Goal: Task Accomplishment & Management: Manage account settings

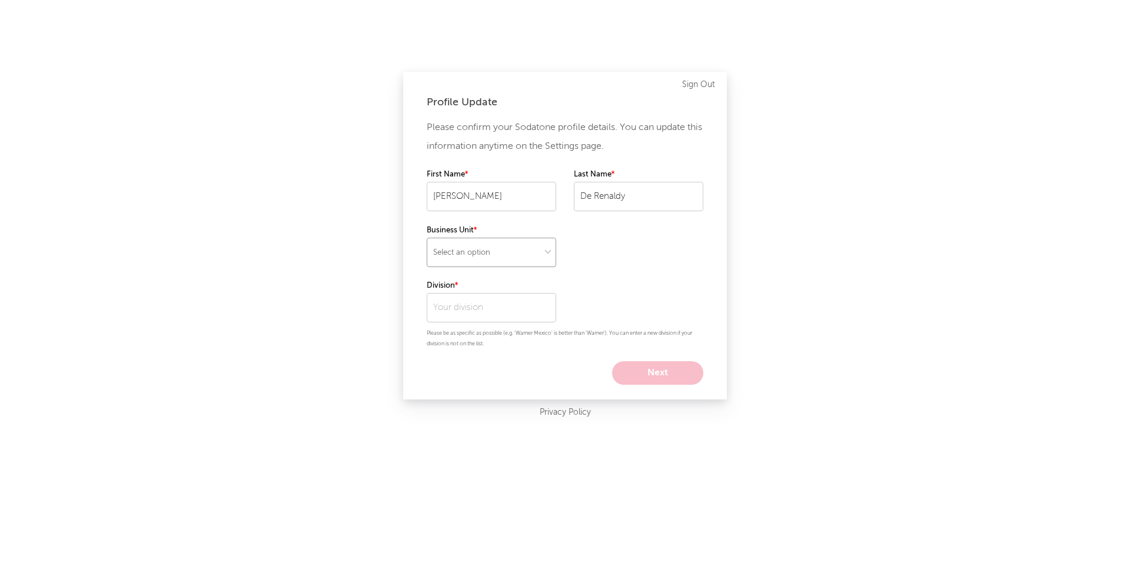
click at [510, 251] on select "Select an option" at bounding box center [492, 252] width 130 height 29
select select "recorded_music"
click at [427, 238] on select "Select an option" at bounding box center [492, 252] width 130 height 29
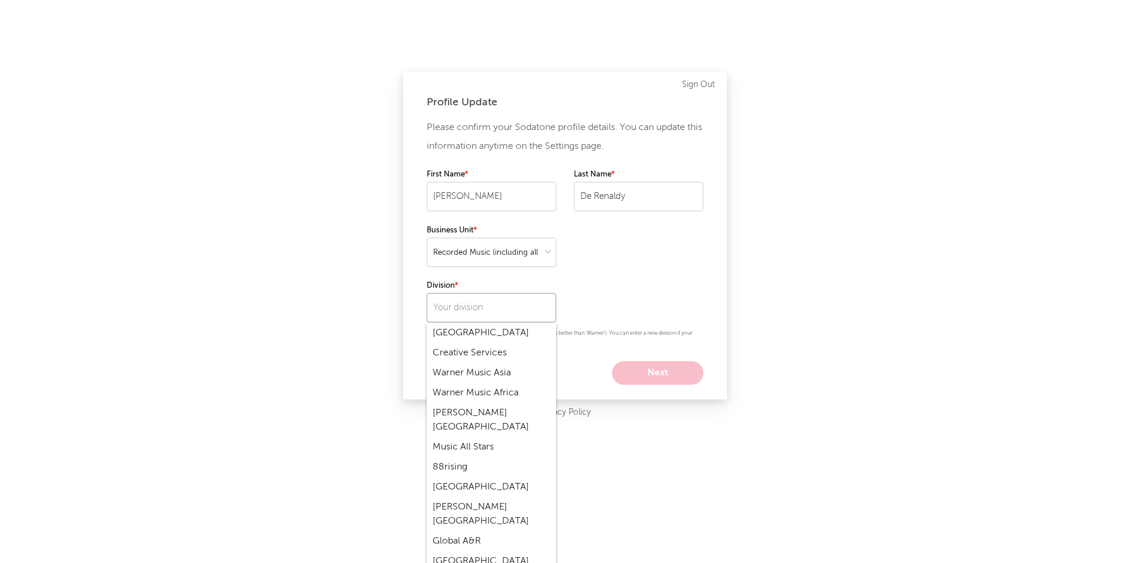
click at [502, 316] on input "text" at bounding box center [492, 307] width 130 height 29
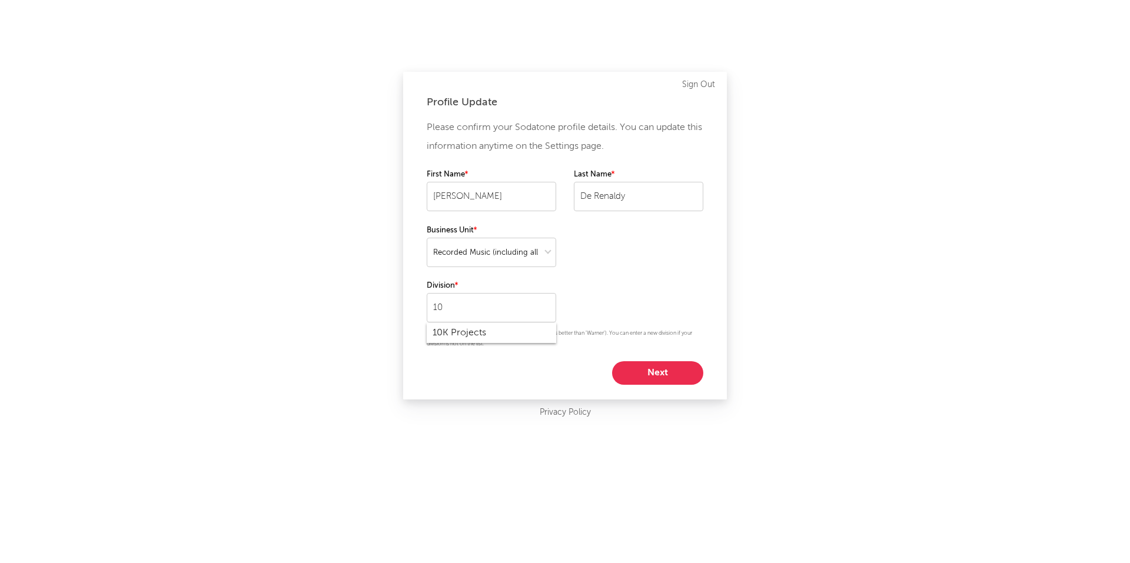
click at [493, 335] on div "10K Projects" at bounding box center [492, 333] width 130 height 20
drag, startPoint x: 509, startPoint y: 300, endPoint x: 421, endPoint y: 313, distance: 88.8
click at [421, 313] on div "Profile Update Please confirm your Sodatone profile details. You can update thi…" at bounding box center [565, 236] width 324 height 328
click at [466, 337] on div "Elektra / AMG" at bounding box center [492, 333] width 130 height 20
click at [546, 255] on select at bounding box center [492, 252] width 130 height 29
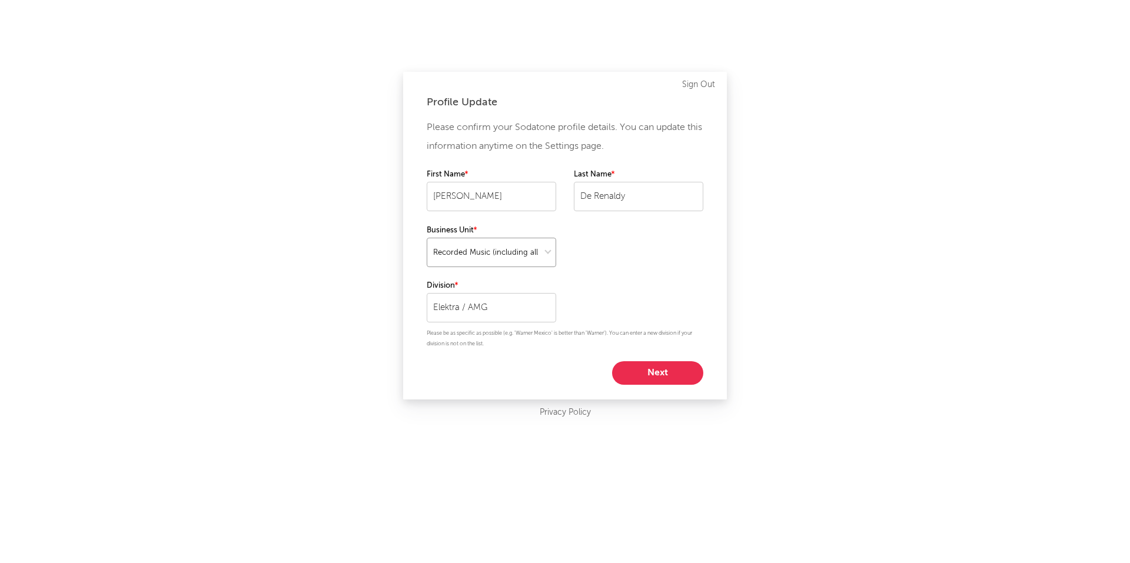
click at [427, 238] on select at bounding box center [492, 252] width 130 height 29
click at [521, 308] on input "Elektra / AMG" at bounding box center [492, 307] width 130 height 29
type input "E"
click at [486, 336] on div "Atlantic" at bounding box center [492, 333] width 130 height 20
drag, startPoint x: 497, startPoint y: 311, endPoint x: 307, endPoint y: 270, distance: 194.4
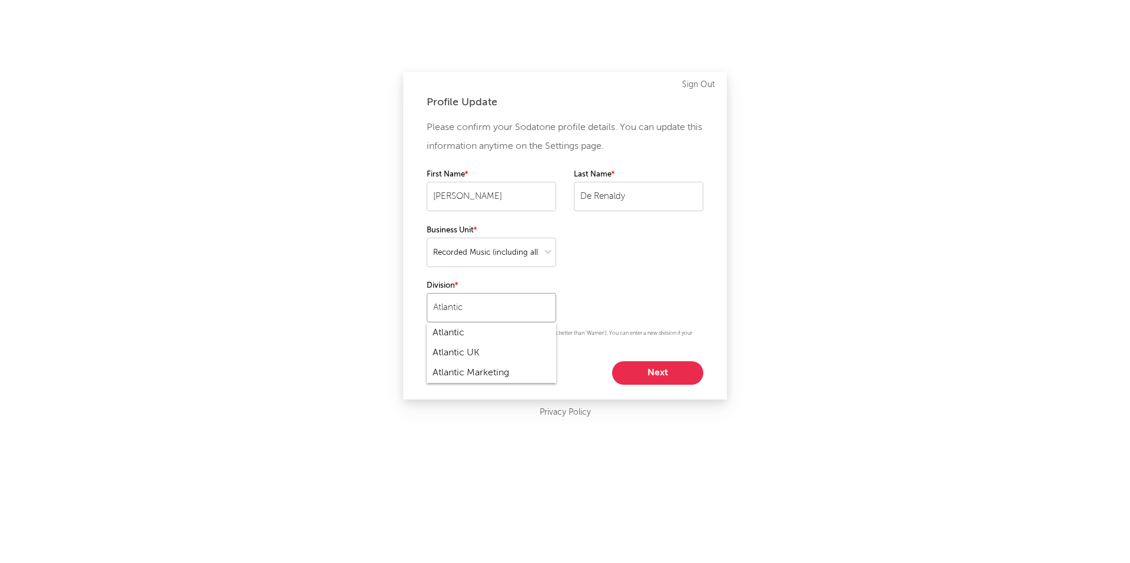
click at [307, 271] on div "Profile Update Please confirm your Sodatone profile details. You can update thi…" at bounding box center [565, 281] width 1130 height 563
click at [453, 331] on div "Elektra / AMG" at bounding box center [492, 333] width 130 height 20
type input "Elektra / AMG"
click at [649, 366] on button "Next" at bounding box center [657, 373] width 91 height 24
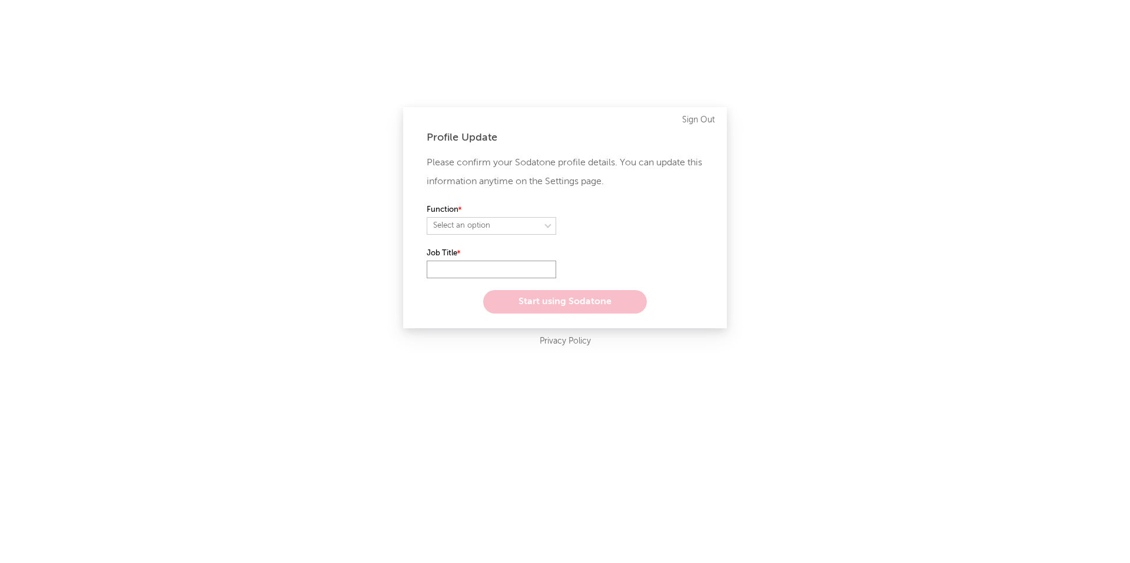
click at [457, 264] on input "text" at bounding box center [492, 270] width 130 height 18
type input "M"
click at [483, 226] on select "Select an option" at bounding box center [492, 226] width 130 height 18
select select "other"
click at [427, 217] on select "Select an option" at bounding box center [492, 226] width 130 height 18
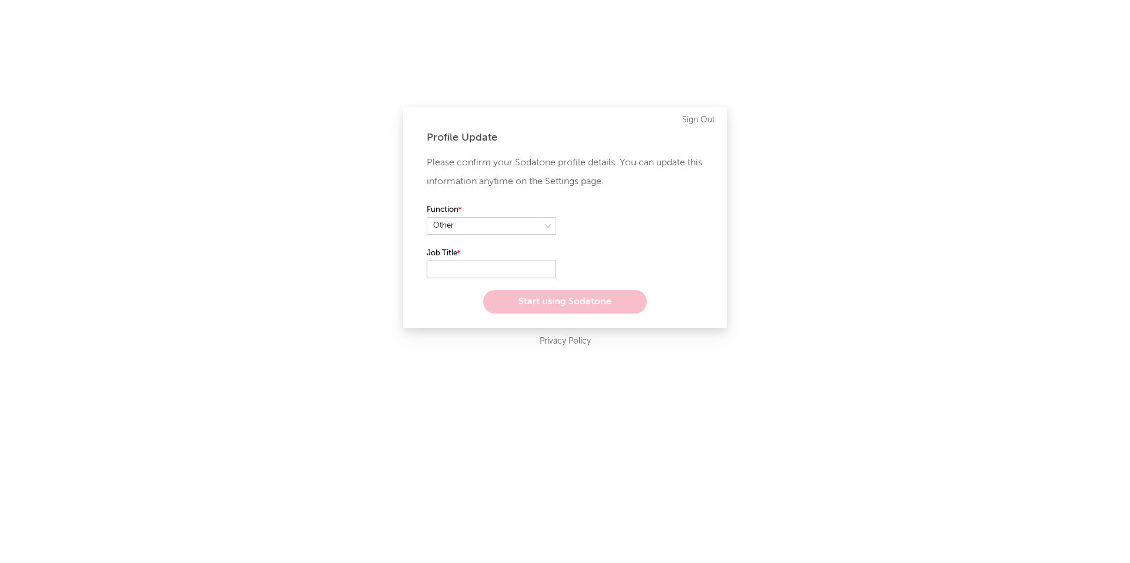
click at [481, 271] on input "text" at bounding box center [492, 270] width 130 height 18
type input "m"
type input "Manager, Deal Analysis"
click at [586, 256] on div "Please confirm your Sodatone profile details. You can update this information a…" at bounding box center [565, 234] width 277 height 160
click at [562, 300] on button "Start using Sodatone" at bounding box center [565, 302] width 164 height 24
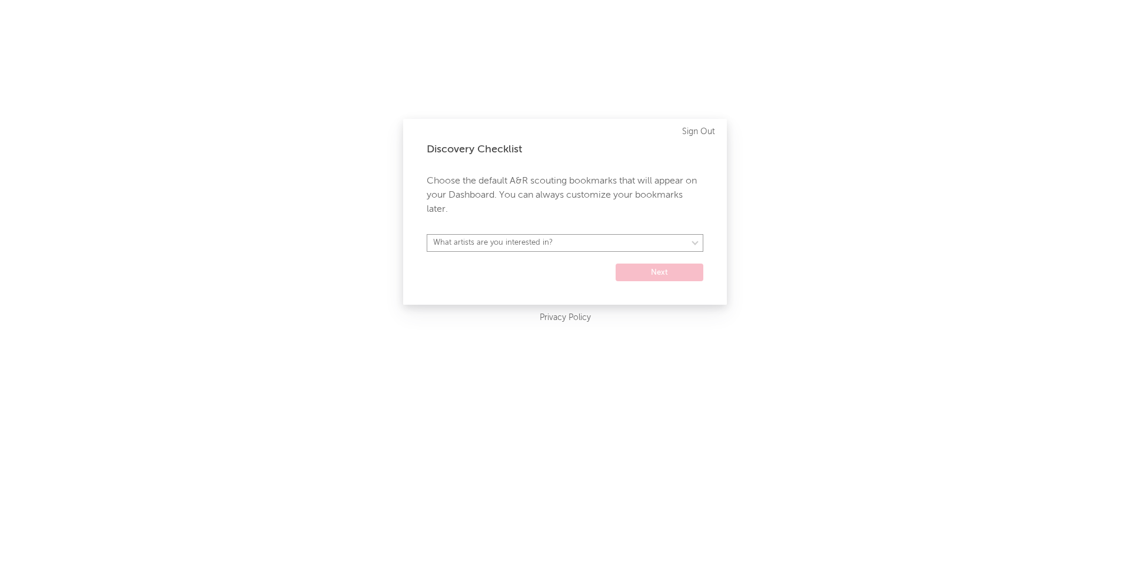
click at [589, 241] on select "What artists are you interested in? [GEOGRAPHIC_DATA] [GEOGRAPHIC_DATA] General…" at bounding box center [565, 243] width 277 height 18
click at [585, 211] on p "Choose the default A&R scouting bookmarks that will appear on your Dashboard. Y…" at bounding box center [565, 195] width 277 height 42
click at [590, 246] on select "What artists are you interested in? [GEOGRAPHIC_DATA] [GEOGRAPHIC_DATA] General…" at bounding box center [565, 243] width 277 height 18
click at [503, 250] on select "[GEOGRAPHIC_DATA] [GEOGRAPHIC_DATA] General [GEOGRAPHIC_DATA] [GEOGRAPHIC_DATA]…" at bounding box center [565, 243] width 277 height 18
select select "52"
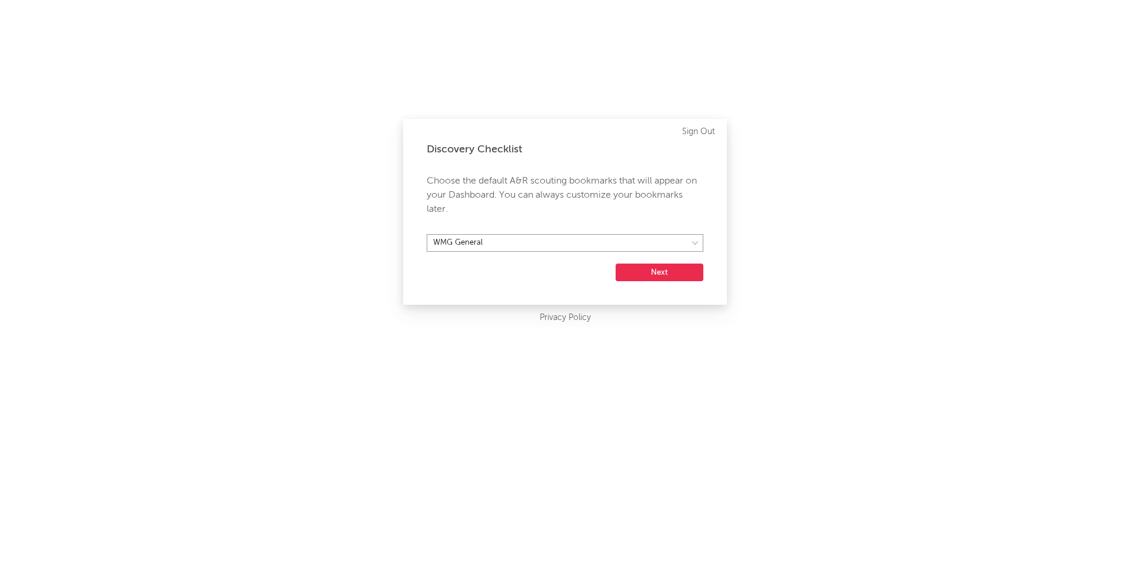
click at [427, 234] on select "[GEOGRAPHIC_DATA] [GEOGRAPHIC_DATA] General [GEOGRAPHIC_DATA] [GEOGRAPHIC_DATA]…" at bounding box center [565, 243] width 277 height 18
click at [642, 278] on button "Next" at bounding box center [660, 273] width 88 height 18
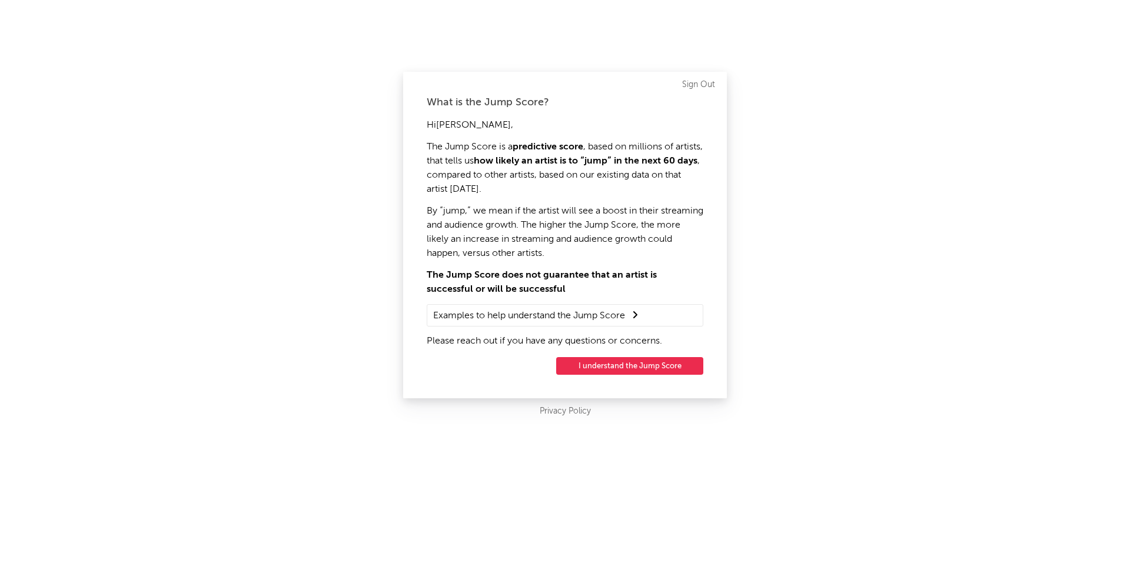
click at [640, 370] on button "I understand the Jump Score" at bounding box center [629, 366] width 147 height 18
